Goal: Information Seeking & Learning: Learn about a topic

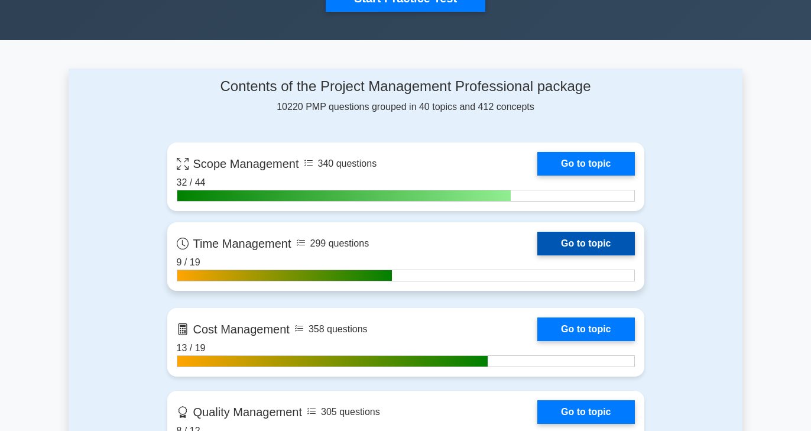
scroll to position [439, 0]
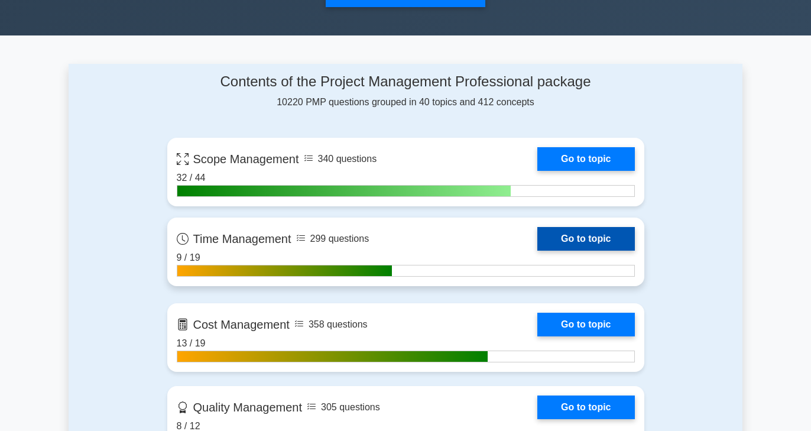
click at [537, 238] on link "Go to topic" at bounding box center [585, 239] width 97 height 24
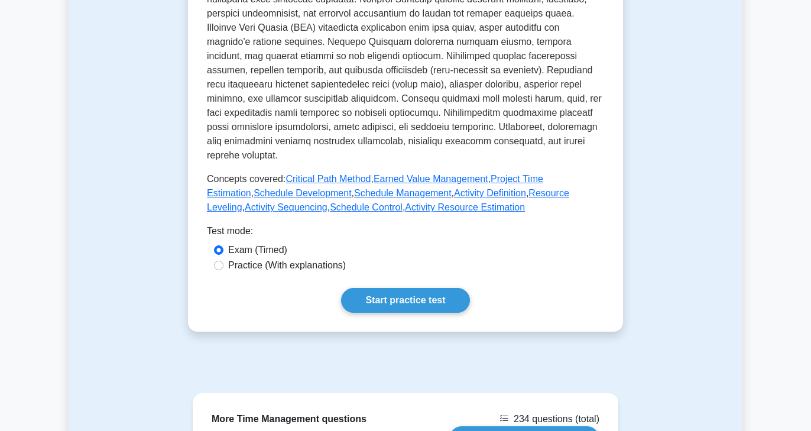
scroll to position [518, 0]
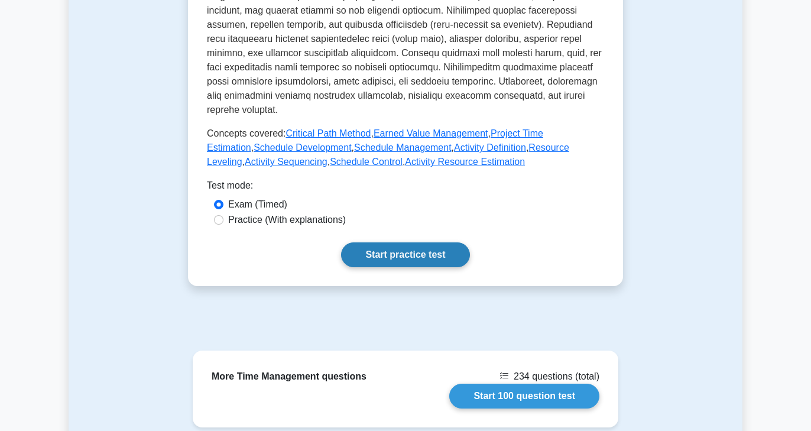
click at [411, 250] on link "Start practice test" at bounding box center [405, 254] width 128 height 25
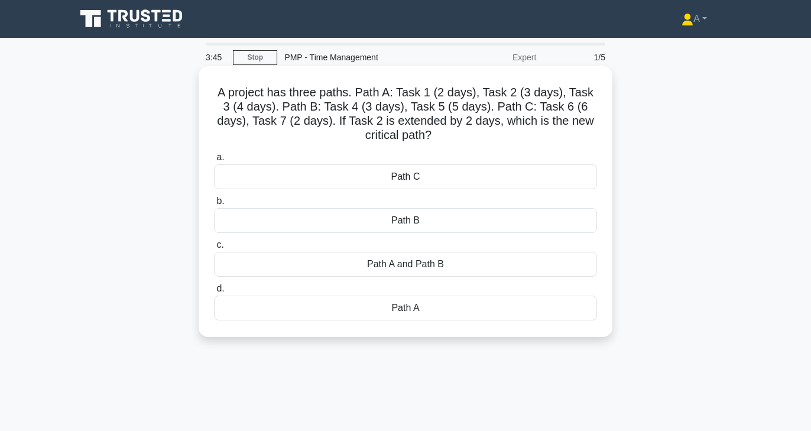
click at [377, 268] on div "Path A and Path B" at bounding box center [405, 264] width 383 height 25
click at [214, 249] on input "c. Path A and Path B" at bounding box center [214, 245] width 0 height 8
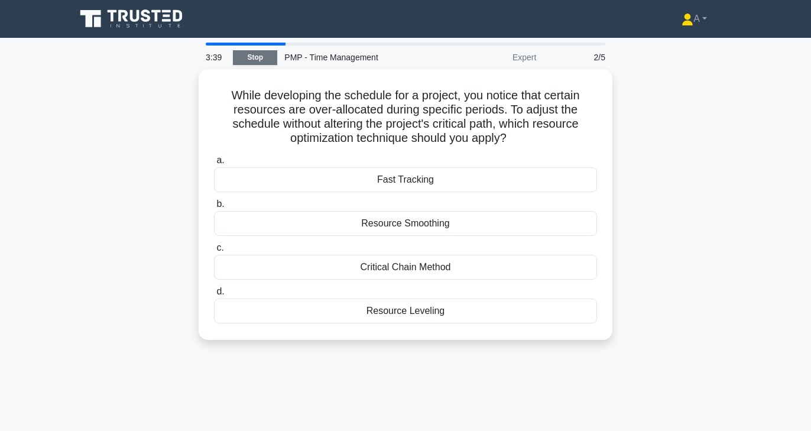
click at [252, 60] on link "Stop" at bounding box center [255, 57] width 44 height 15
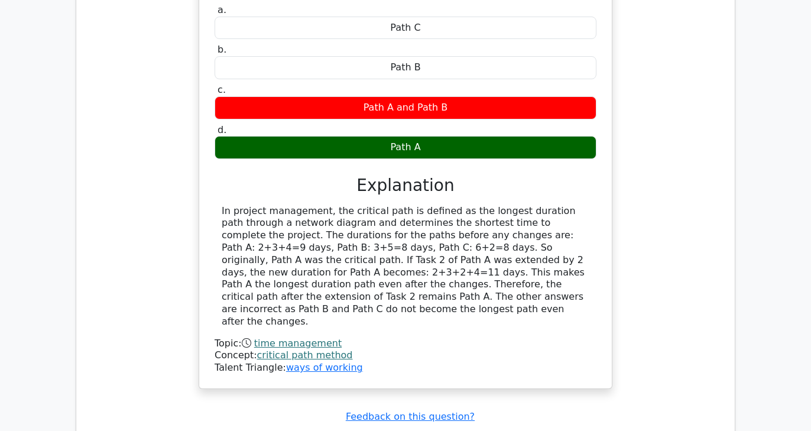
scroll to position [715, 0]
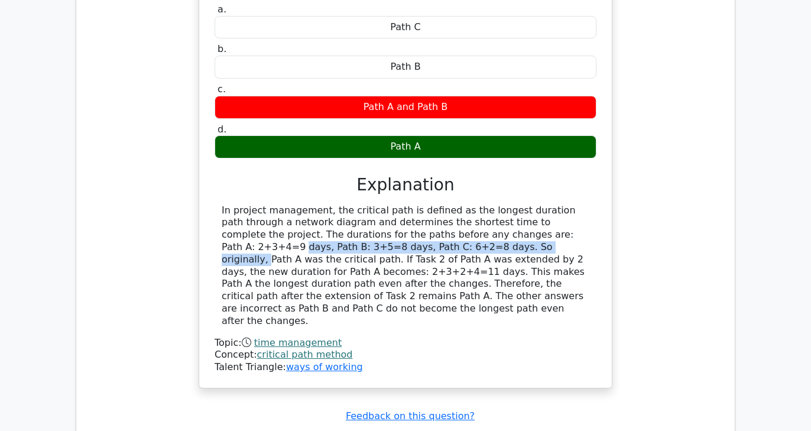
drag, startPoint x: 444, startPoint y: 236, endPoint x: 363, endPoint y: 248, distance: 81.2
click at [363, 248] on div "In project management, the critical path is defined as the longest duration pat…" at bounding box center [406, 265] width 368 height 123
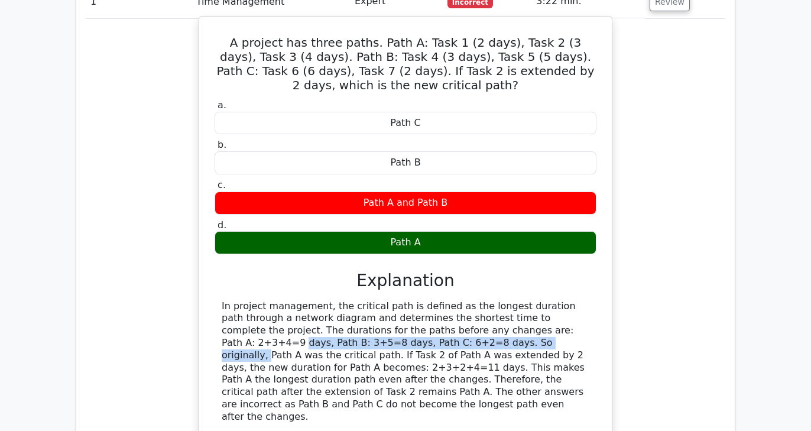
scroll to position [554, 0]
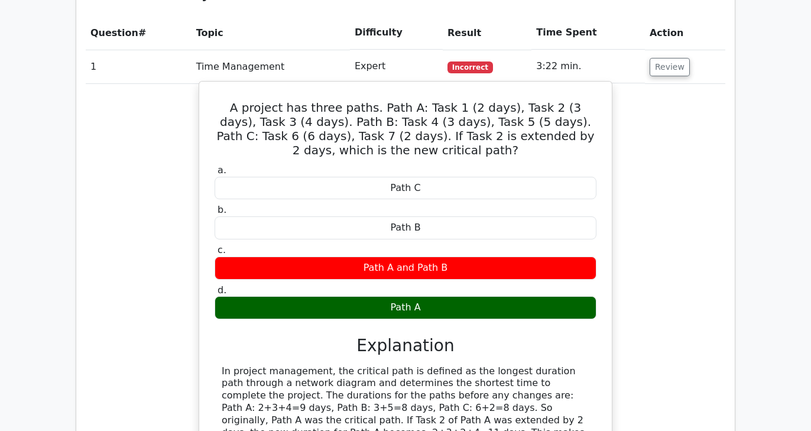
click at [339, 126] on h5 "A project has three paths. Path A: Task 1 (2 days), Task 2 (3 days), Task 3 (4 …" at bounding box center [405, 128] width 384 height 57
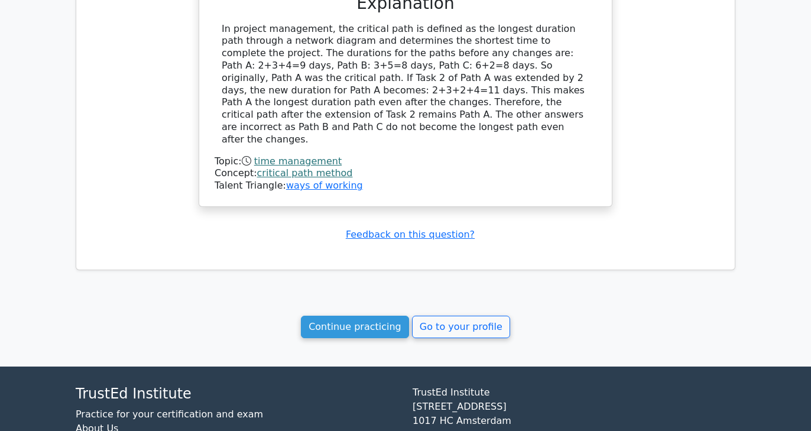
scroll to position [969, 0]
